Goal: Task Accomplishment & Management: Manage account settings

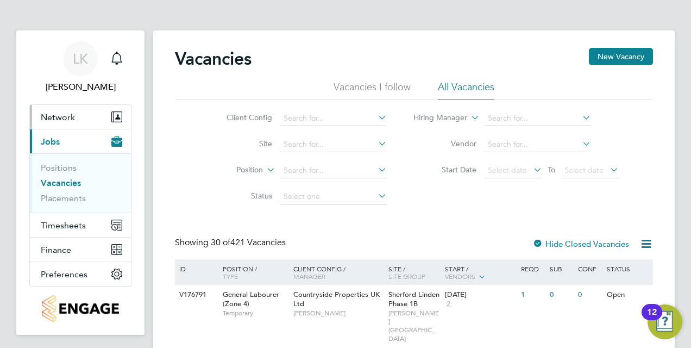
click at [78, 113] on button "Network" at bounding box center [80, 117] width 101 height 24
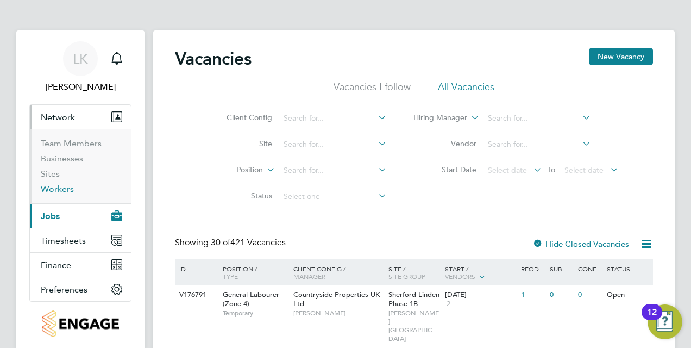
click at [58, 187] on link "Workers" at bounding box center [57, 189] width 33 height 10
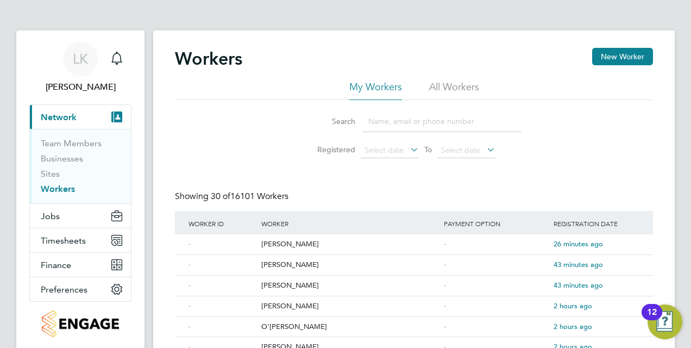
click at [381, 118] on input at bounding box center [442, 121] width 159 height 21
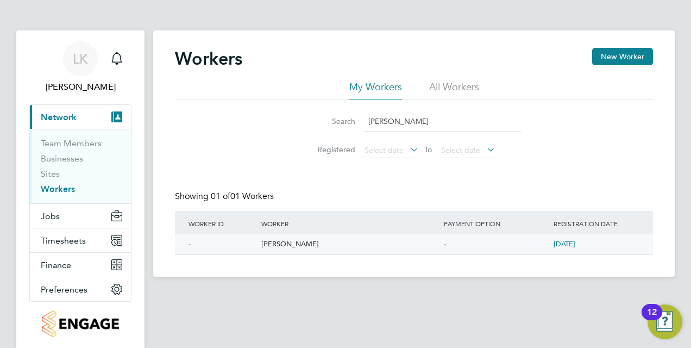
type input "genevieve"
click at [307, 243] on div "[PERSON_NAME]" at bounding box center [349, 244] width 182 height 20
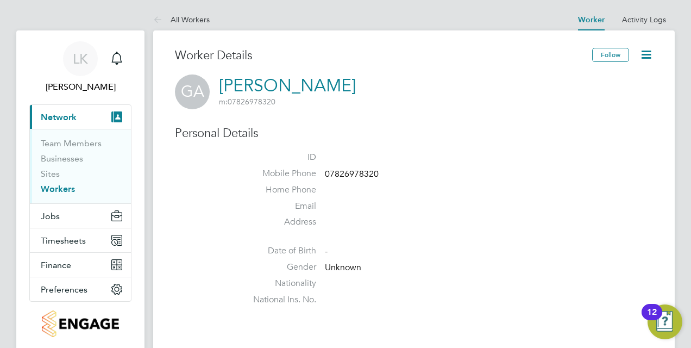
click at [238, 84] on link "[PERSON_NAME]" at bounding box center [287, 85] width 137 height 21
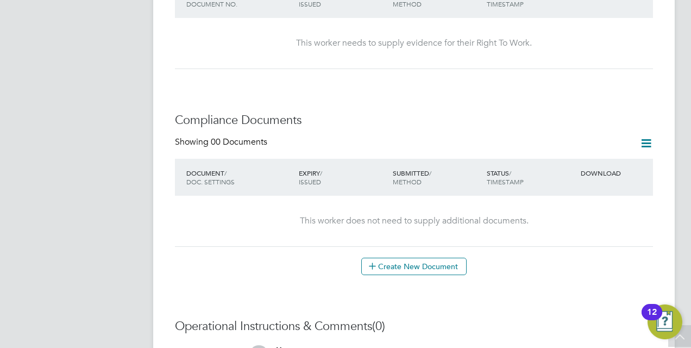
scroll to position [304, 0]
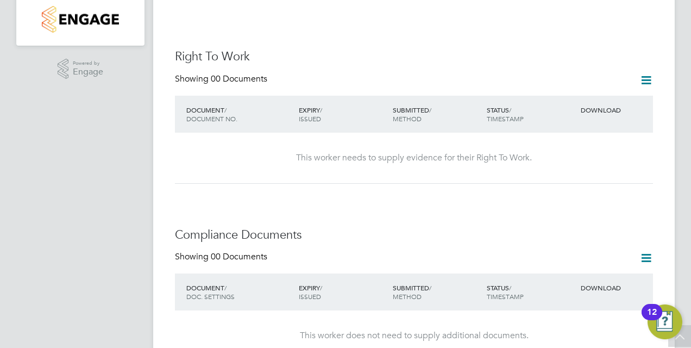
click at [643, 76] on icon at bounding box center [646, 80] width 14 height 14
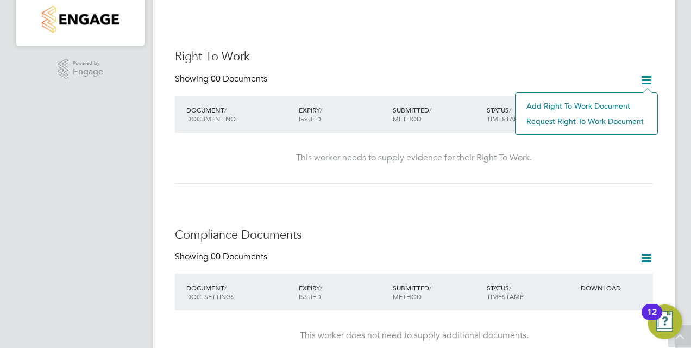
click at [577, 36] on div "Worker Details Follow GA [PERSON_NAME] m: 07826978320 Personal Details ID Mobil…" at bounding box center [414, 155] width 478 height 822
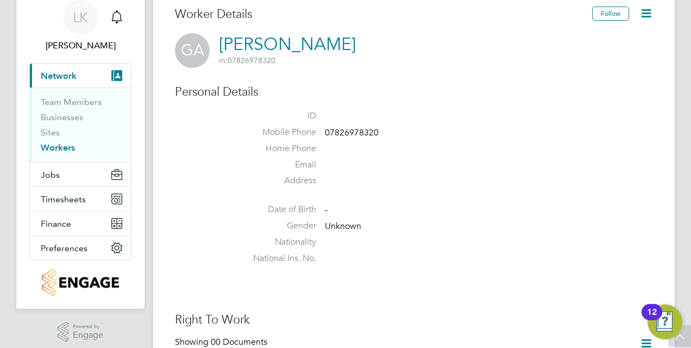
scroll to position [0, 0]
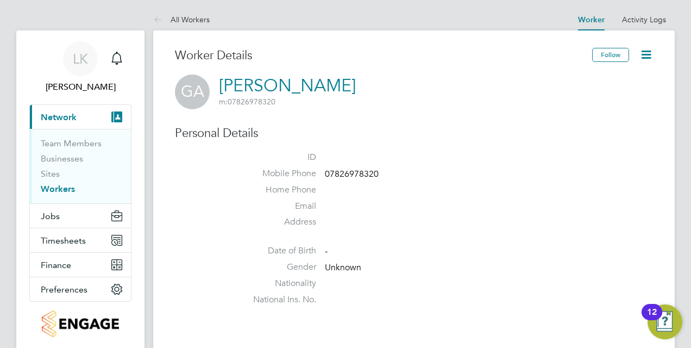
click at [644, 54] on icon at bounding box center [646, 55] width 14 height 14
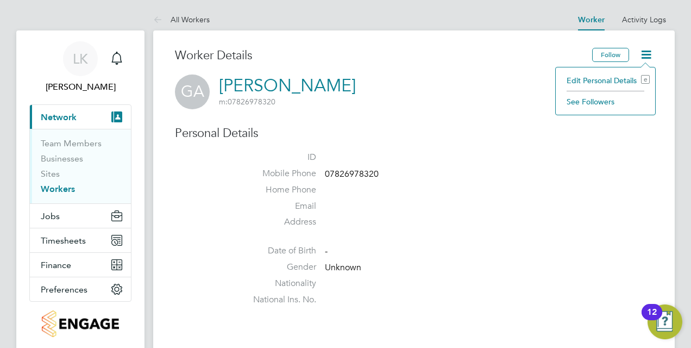
click at [497, 92] on div "GA [PERSON_NAME] m: 07826978320" at bounding box center [414, 91] width 478 height 35
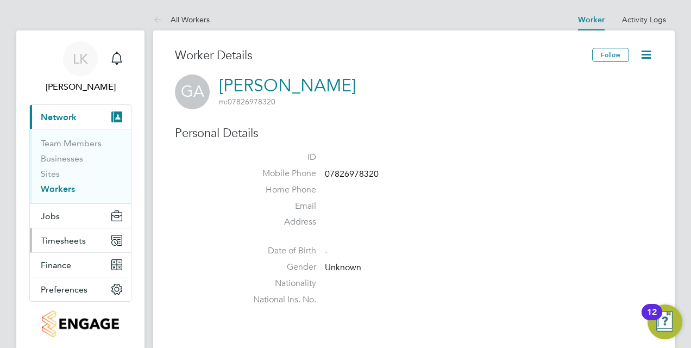
click at [76, 242] on span "Timesheets" at bounding box center [63, 240] width 45 height 10
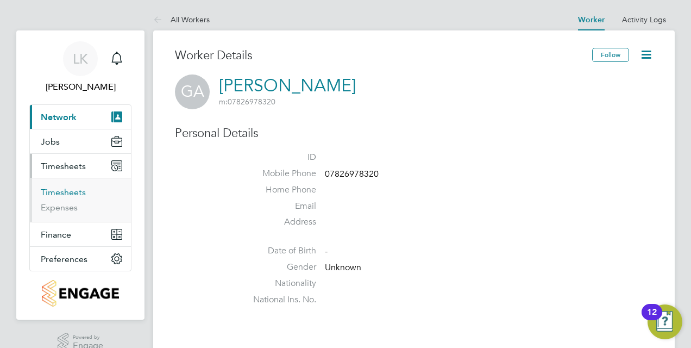
click at [77, 191] on link "Timesheets" at bounding box center [63, 192] width 45 height 10
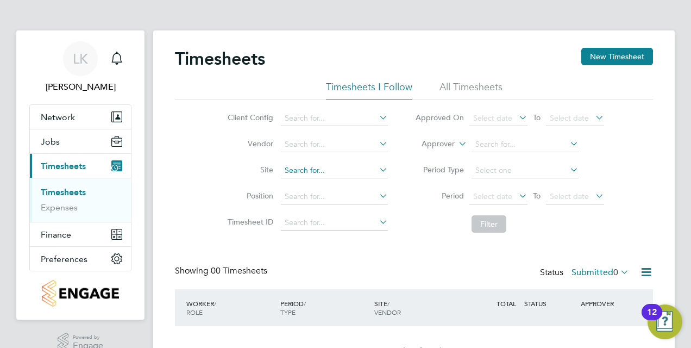
click at [358, 172] on input at bounding box center [334, 170] width 107 height 15
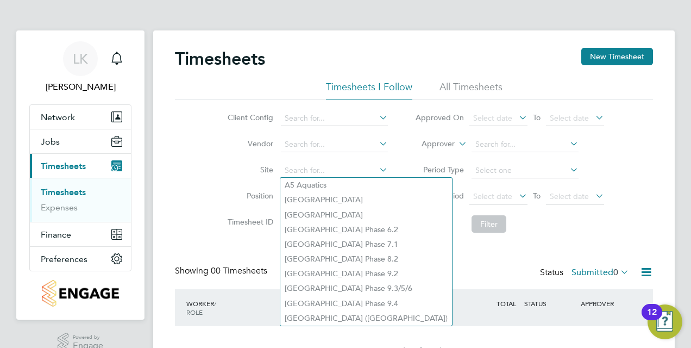
click at [402, 160] on li "Period Type" at bounding box center [509, 170] width 216 height 26
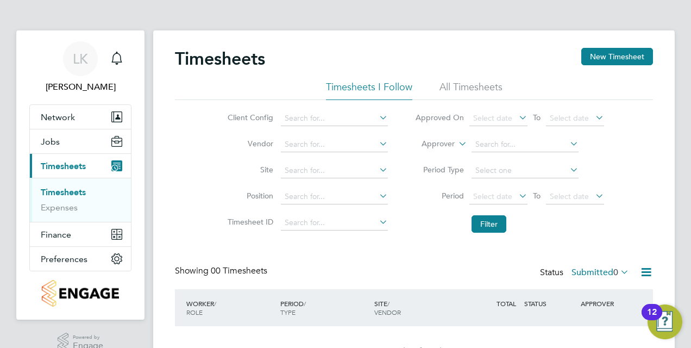
click at [567, 143] on icon at bounding box center [567, 143] width 0 height 15
type input "j"
type input "[PERSON_NAME]"
click at [567, 145] on icon at bounding box center [567, 143] width 0 height 15
click at [517, 145] on input at bounding box center [524, 144] width 107 height 15
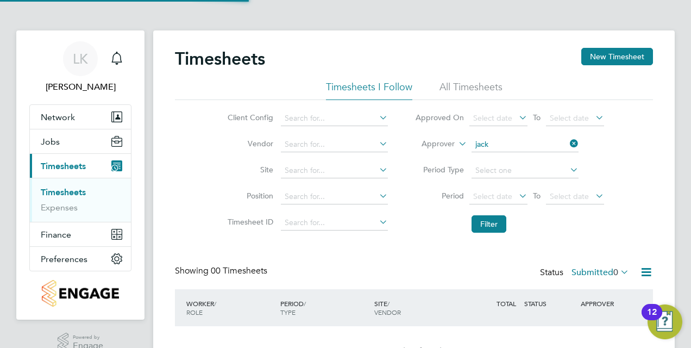
type input "jack"
click at [377, 118] on icon at bounding box center [377, 117] width 0 height 15
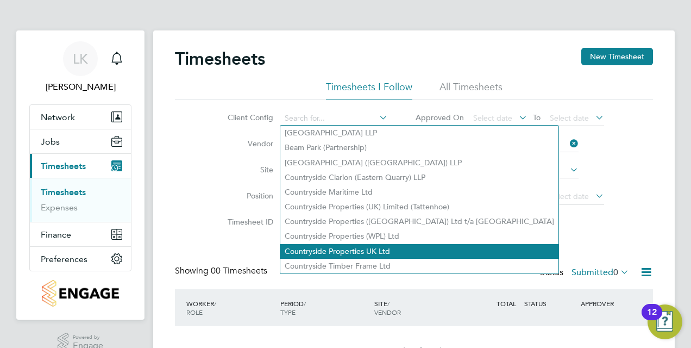
click at [363, 250] on li "Countryside Properties UK Ltd" at bounding box center [419, 251] width 278 height 15
type input "Countryside Properties UK Ltd"
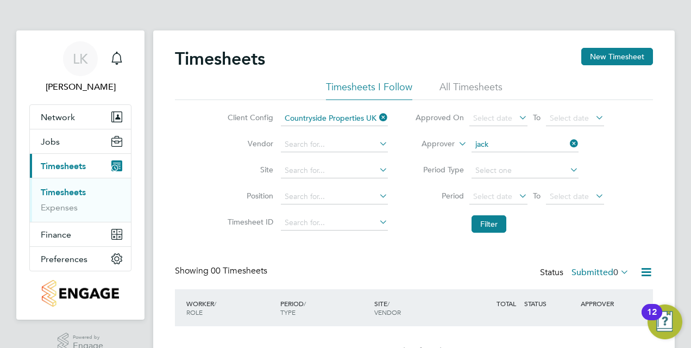
click at [462, 89] on li "All Timesheets" at bounding box center [470, 90] width 63 height 20
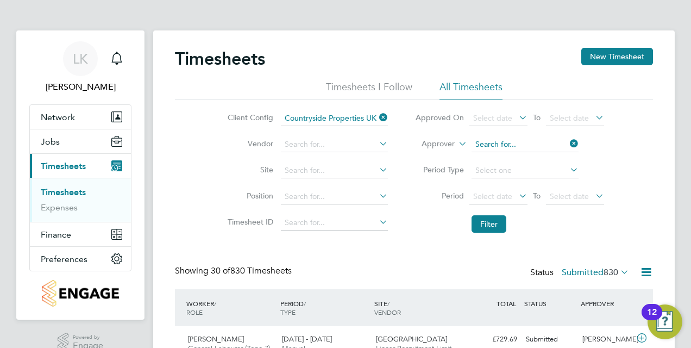
click at [493, 142] on input at bounding box center [524, 144] width 107 height 15
type input "j"
click at [354, 199] on input at bounding box center [334, 196] width 107 height 15
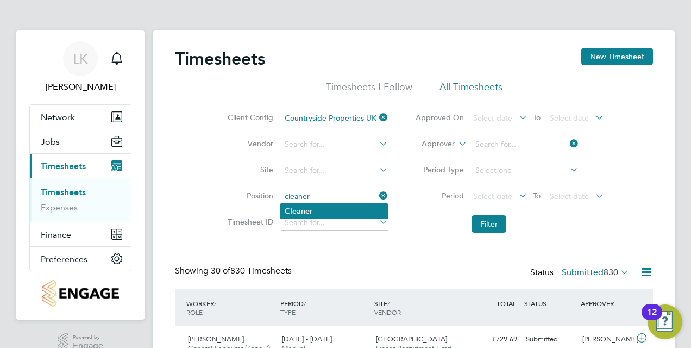
click at [348, 205] on li "Cleaner" at bounding box center [334, 211] width 108 height 15
type input "Cleaner"
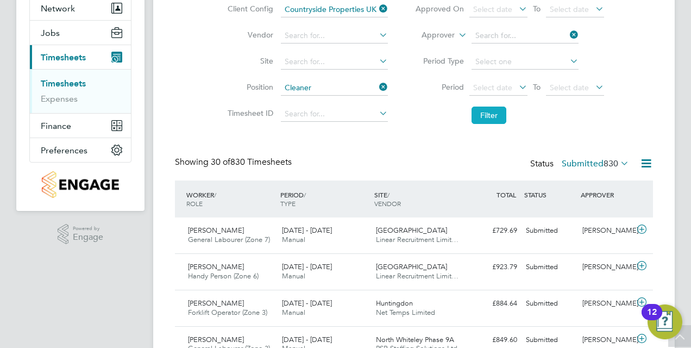
click at [497, 114] on button "Filter" at bounding box center [488, 114] width 35 height 17
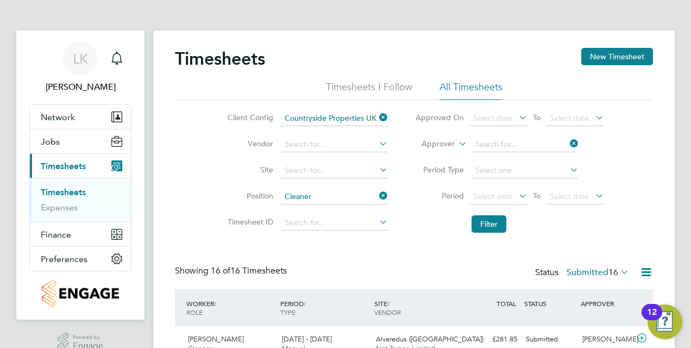
click at [377, 115] on icon at bounding box center [377, 117] width 0 height 15
click at [490, 224] on button "Filter" at bounding box center [488, 223] width 35 height 17
click at [375, 89] on li "Timesheets I Follow" at bounding box center [369, 90] width 86 height 20
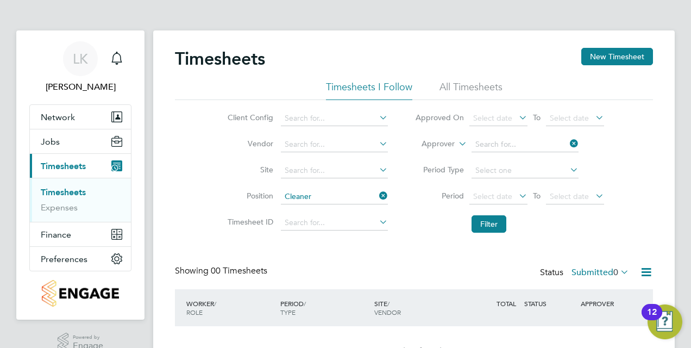
click at [467, 82] on li "All Timesheets" at bounding box center [470, 90] width 63 height 20
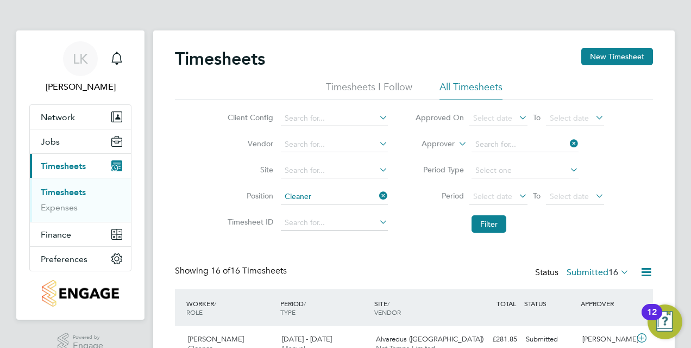
click at [516, 193] on icon at bounding box center [516, 195] width 0 height 15
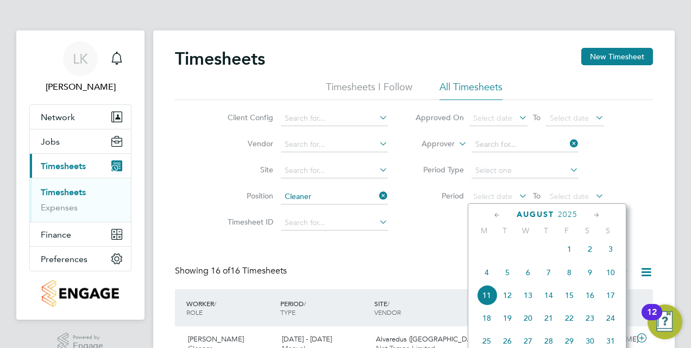
click at [496, 215] on icon at bounding box center [497, 215] width 10 height 12
click at [488, 276] on span "7" at bounding box center [486, 274] width 21 height 21
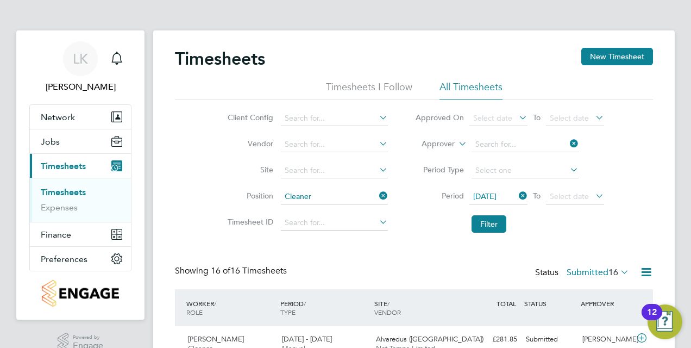
click at [593, 196] on icon at bounding box center [593, 195] width 0 height 15
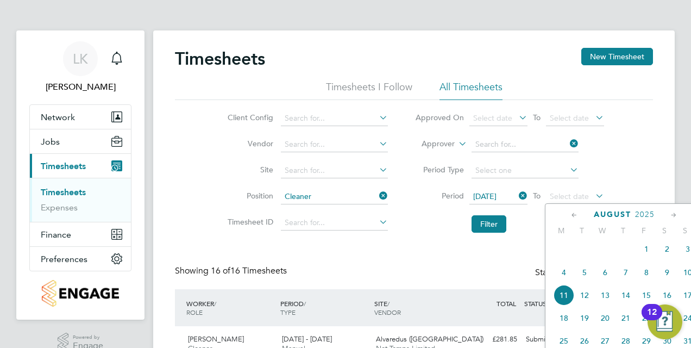
click at [566, 301] on span "11" at bounding box center [563, 295] width 21 height 21
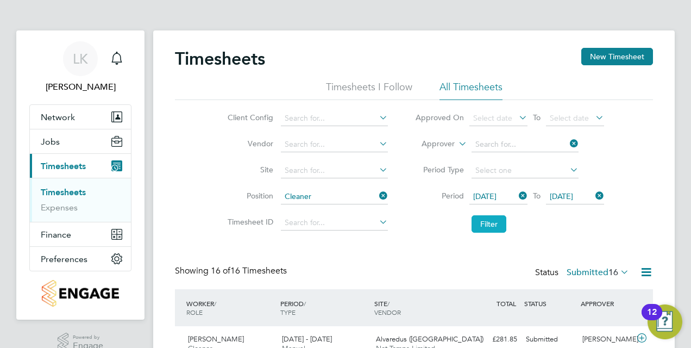
click at [489, 225] on button "Filter" at bounding box center [488, 223] width 35 height 17
click at [567, 171] on icon at bounding box center [567, 169] width 0 height 15
click at [529, 166] on input at bounding box center [524, 170] width 107 height 15
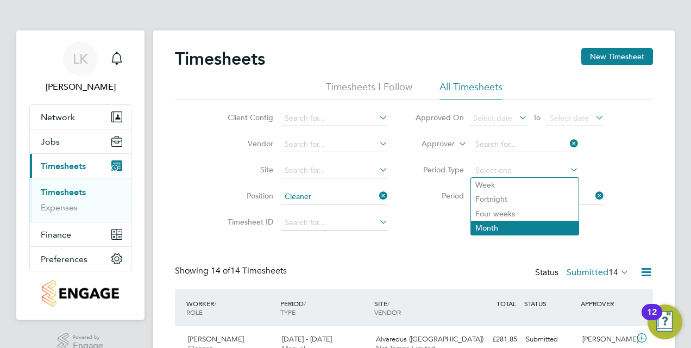
click at [482, 229] on li "Month" at bounding box center [525, 227] width 108 height 14
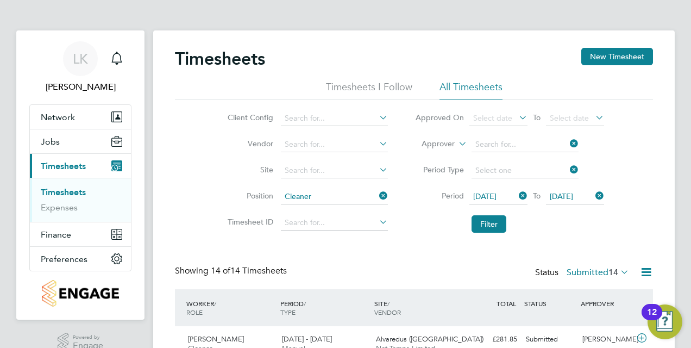
type input "Month"
click at [480, 223] on button "Filter" at bounding box center [488, 223] width 35 height 17
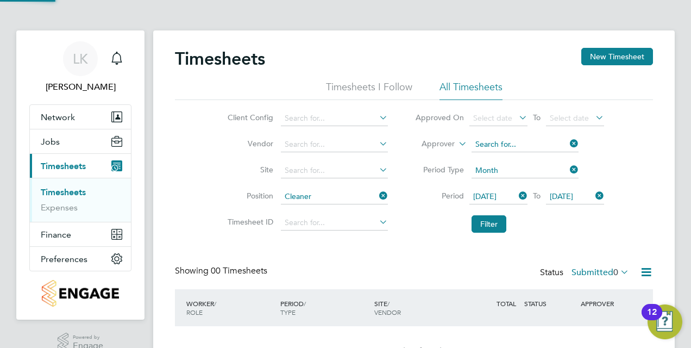
click at [547, 143] on input at bounding box center [524, 144] width 107 height 15
click at [516, 116] on icon at bounding box center [516, 117] width 0 height 15
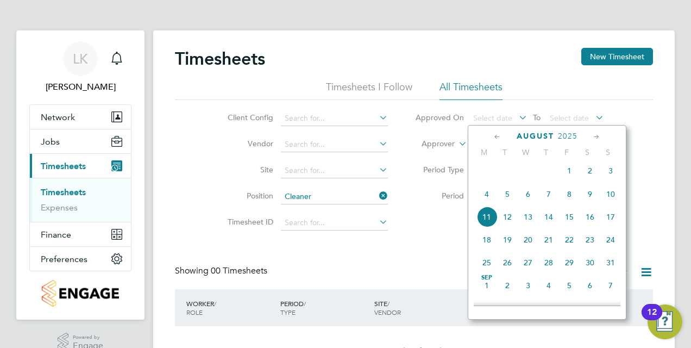
click at [495, 137] on icon at bounding box center [497, 137] width 10 height 12
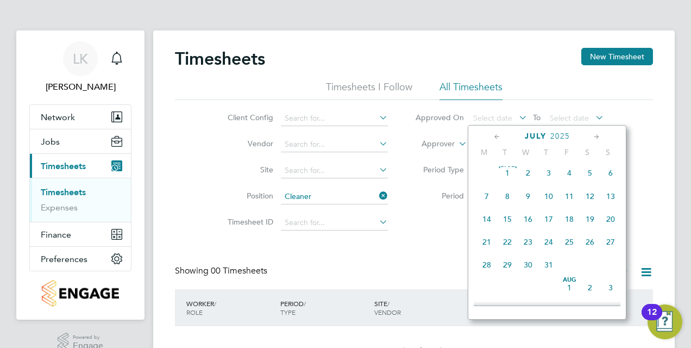
click at [495, 137] on icon at bounding box center [497, 137] width 10 height 12
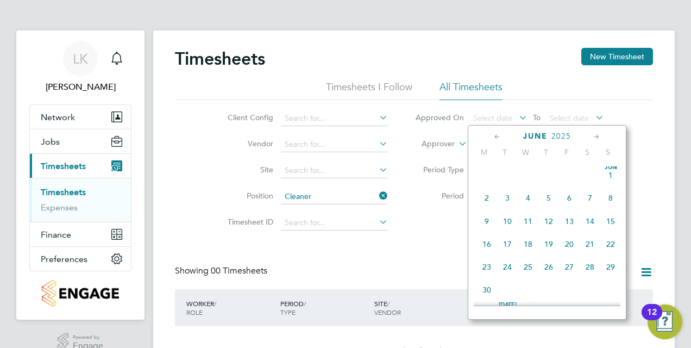
click at [485, 201] on span "2" at bounding box center [486, 197] width 21 height 21
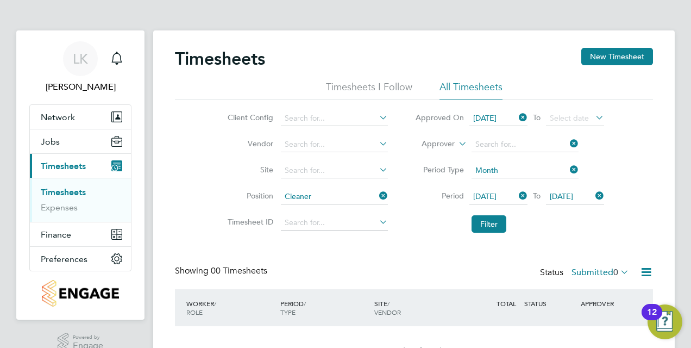
click at [593, 117] on icon at bounding box center [593, 117] width 0 height 15
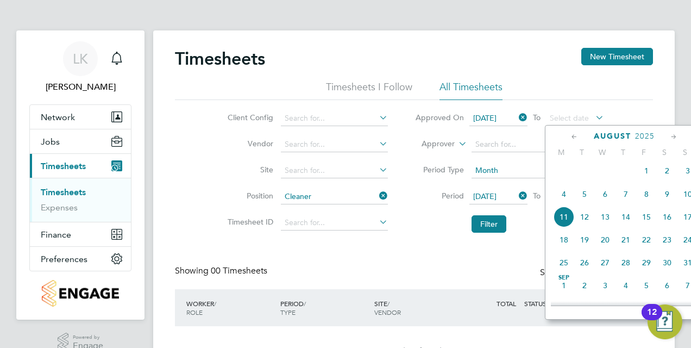
click at [558, 224] on span "11" at bounding box center [563, 216] width 21 height 21
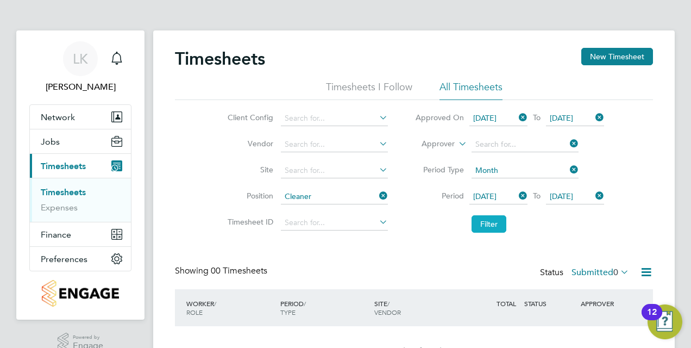
click at [500, 219] on button "Filter" at bounding box center [488, 223] width 35 height 17
click at [565, 172] on input at bounding box center [524, 170] width 107 height 15
click at [657, 157] on div "Timesheets New Timesheet Timesheets I Follow All Timesheets Client Config Vendo…" at bounding box center [413, 214] width 521 height 368
click at [516, 193] on icon at bounding box center [516, 195] width 0 height 15
click at [593, 194] on icon at bounding box center [593, 195] width 0 height 15
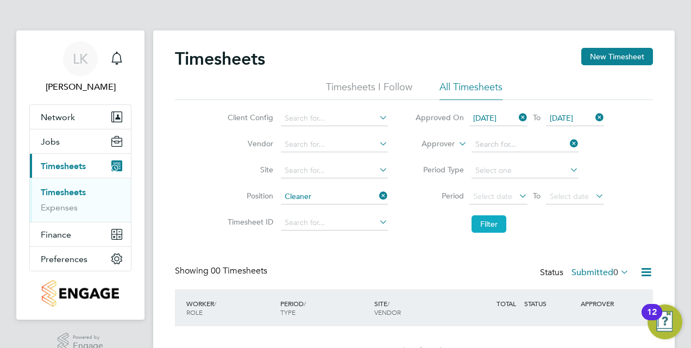
click at [488, 220] on button "Filter" at bounding box center [488, 223] width 35 height 17
click at [462, 92] on li "All Timesheets" at bounding box center [470, 90] width 63 height 20
click at [516, 115] on icon at bounding box center [516, 117] width 0 height 15
click at [516, 117] on icon at bounding box center [516, 117] width 0 height 15
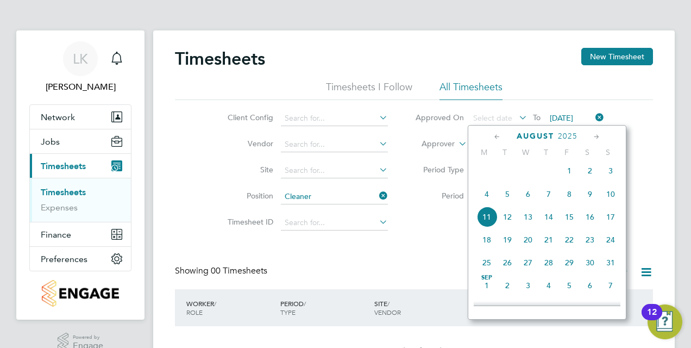
click at [496, 137] on icon at bounding box center [497, 137] width 10 height 12
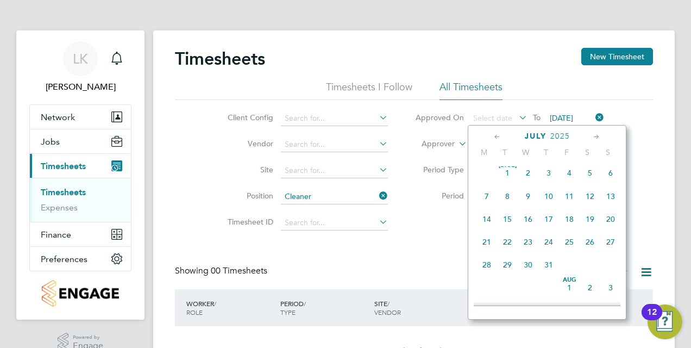
click at [496, 137] on icon at bounding box center [497, 137] width 10 height 12
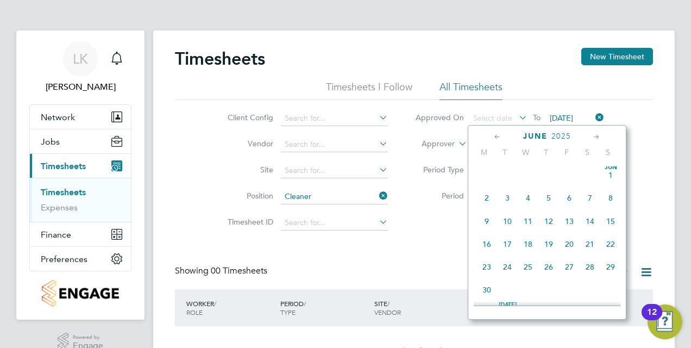
click at [571, 198] on span "6" at bounding box center [569, 197] width 21 height 21
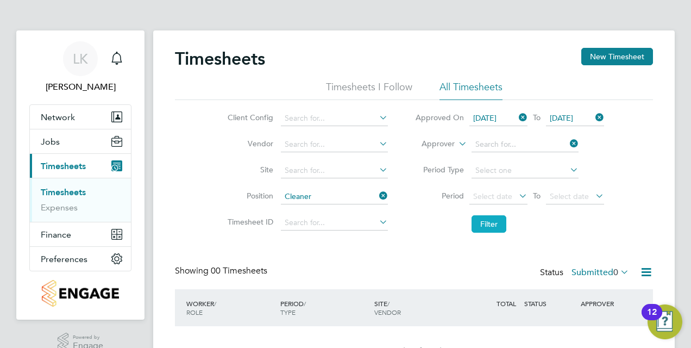
click at [493, 222] on button "Filter" at bounding box center [488, 223] width 35 height 17
click at [64, 237] on span "Finance" at bounding box center [56, 234] width 30 height 10
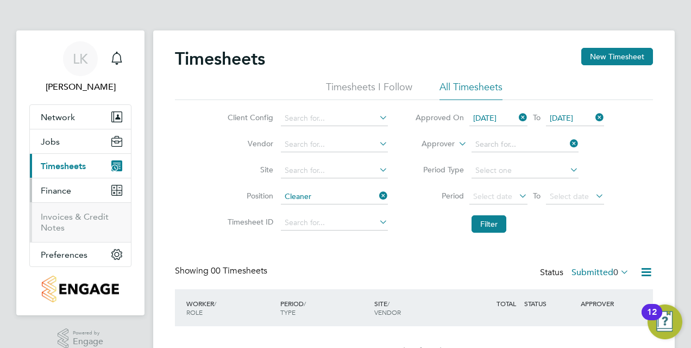
click at [84, 159] on button "Current page: Timesheets" at bounding box center [80, 166] width 101 height 24
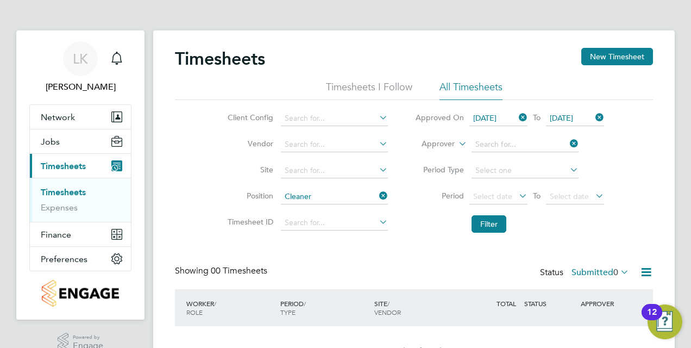
click at [516, 117] on icon at bounding box center [516, 117] width 0 height 15
click at [593, 116] on icon at bounding box center [593, 117] width 0 height 15
click at [481, 222] on button "Filter" at bounding box center [488, 223] width 35 height 17
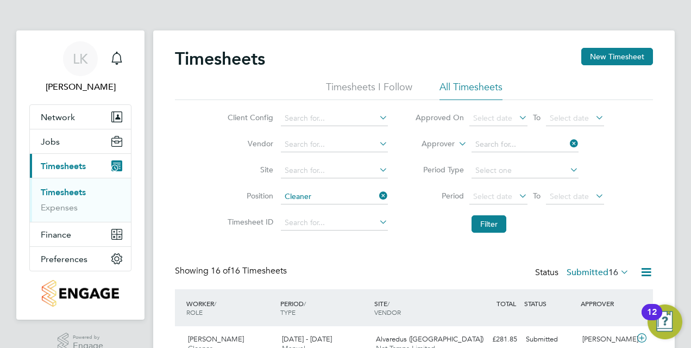
scroll to position [27, 94]
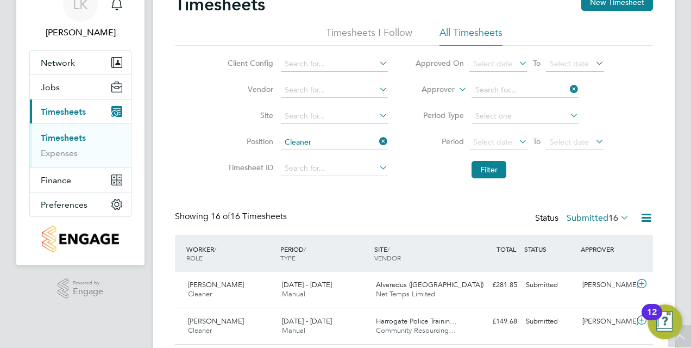
click at [618, 215] on icon at bounding box center [618, 217] width 0 height 15
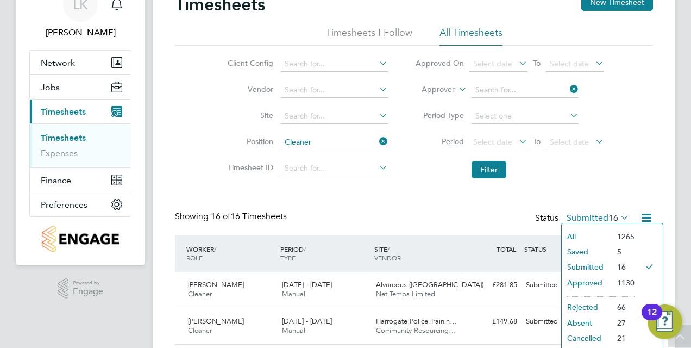
click at [579, 281] on li "Approved" at bounding box center [587, 282] width 50 height 15
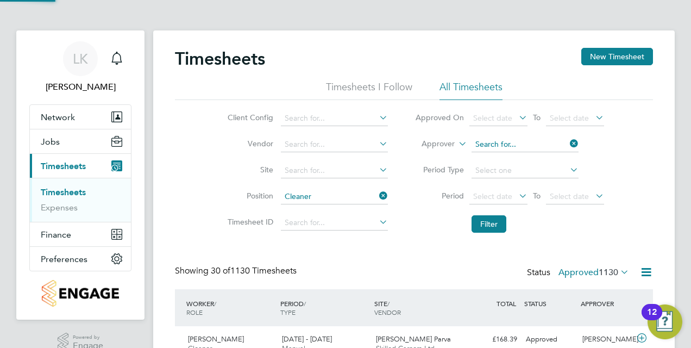
click at [492, 146] on input at bounding box center [524, 144] width 107 height 15
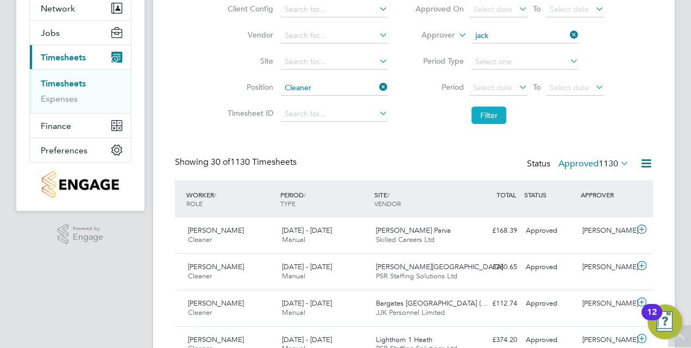
type input "jack"
click at [489, 115] on button "Filter" at bounding box center [488, 114] width 35 height 17
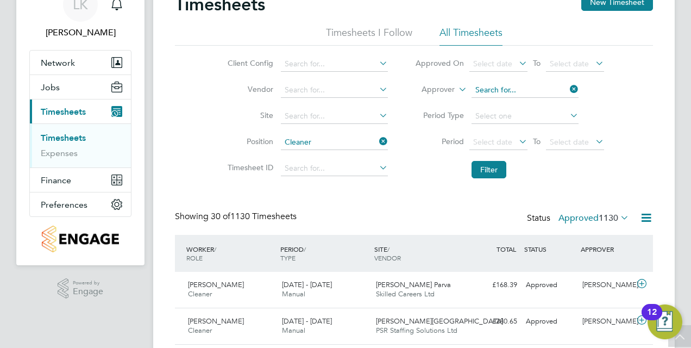
click at [502, 85] on input at bounding box center [524, 90] width 107 height 15
type input "b"
click at [393, 181] on li "Timesheet ID" at bounding box center [306, 168] width 191 height 26
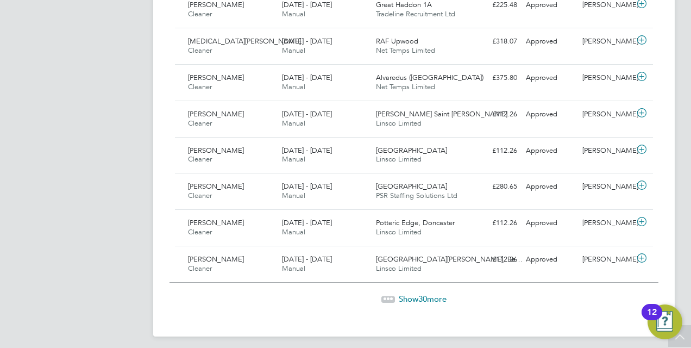
click at [404, 293] on span "Show 30 more" at bounding box center [423, 298] width 48 height 10
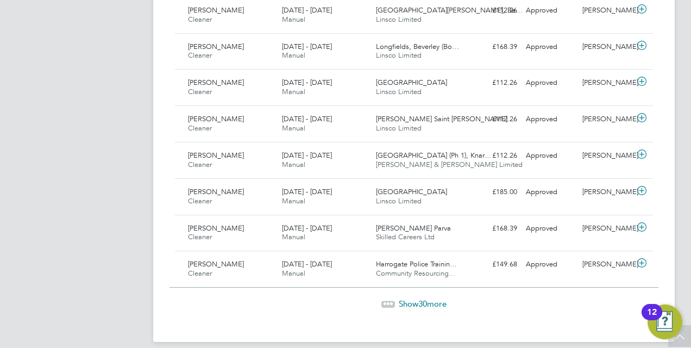
click at [418, 298] on span "30" at bounding box center [422, 303] width 9 height 10
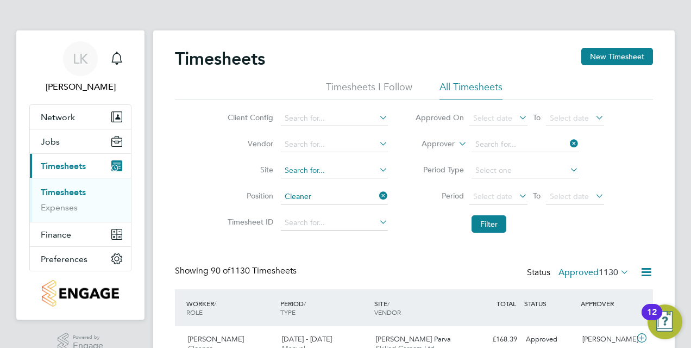
click at [326, 169] on input at bounding box center [334, 170] width 107 height 15
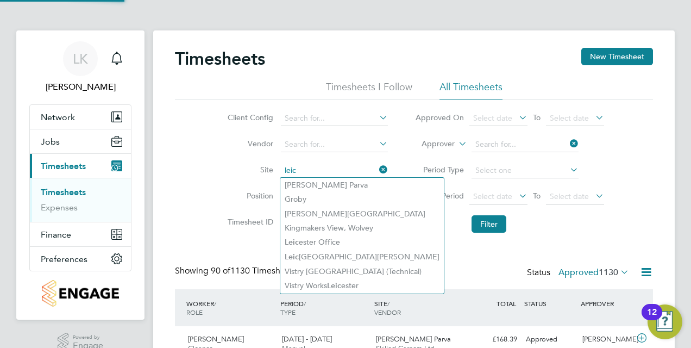
type input "leic"
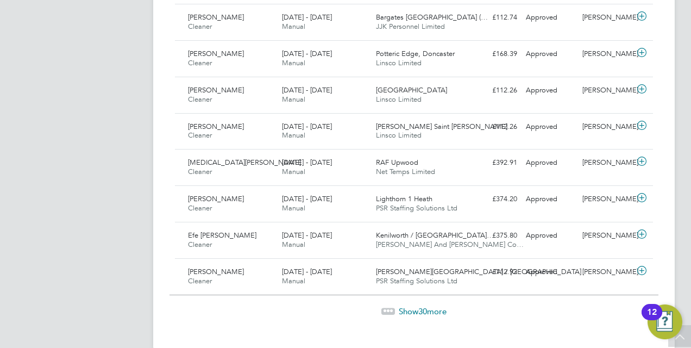
scroll to position [3297, 0]
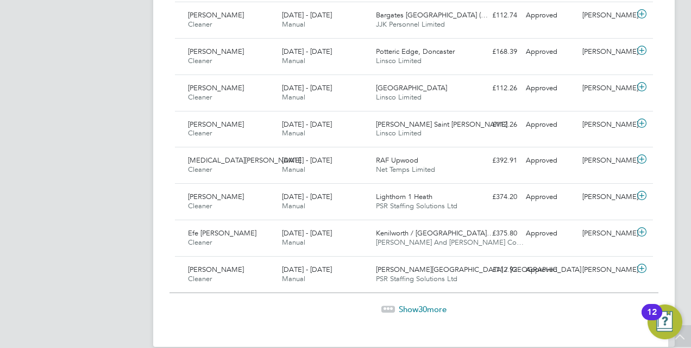
click at [420, 304] on span "30" at bounding box center [422, 309] width 9 height 10
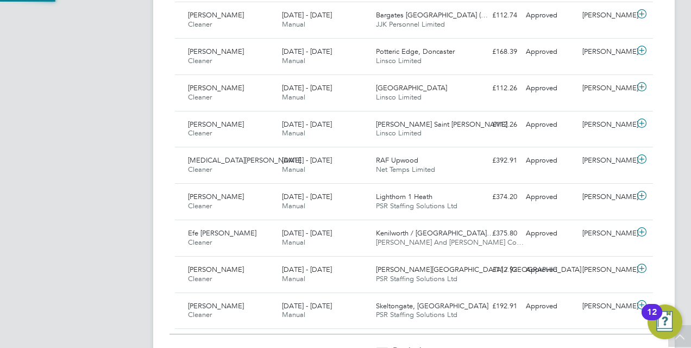
scroll to position [27, 94]
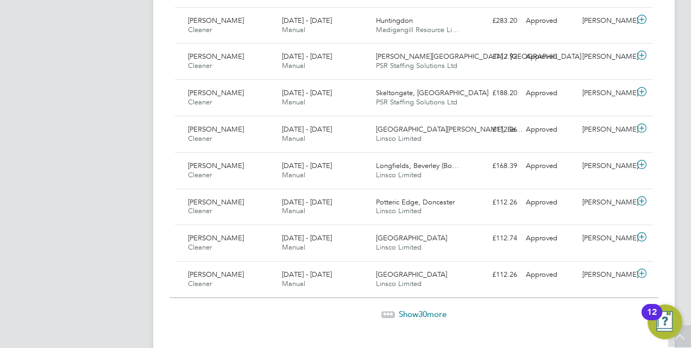
click at [417, 308] on span "Show 30 more" at bounding box center [423, 313] width 48 height 10
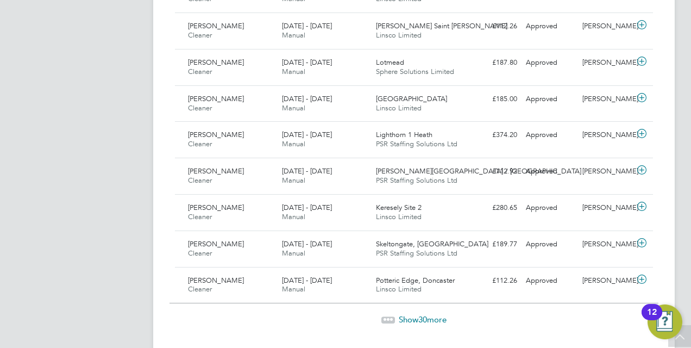
click at [422, 314] on span "30" at bounding box center [422, 319] width 9 height 10
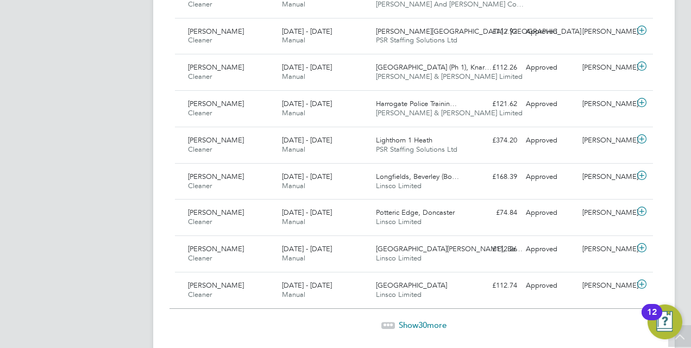
click at [418, 319] on span "Show 30 more" at bounding box center [423, 324] width 48 height 10
